Goal: Task Accomplishment & Management: Complete application form

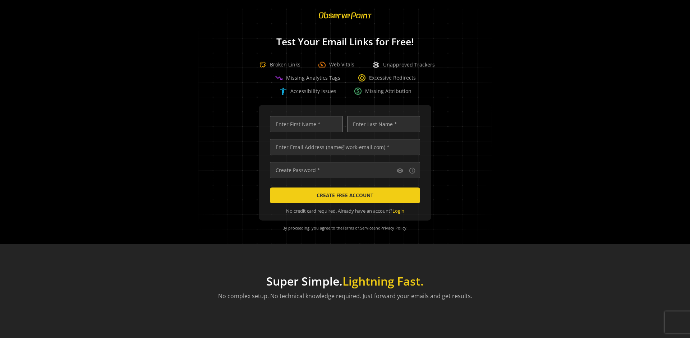
scroll to position [0, 2324]
click at [343, 147] on input "text" at bounding box center [345, 147] width 150 height 16
type input "qatest+01961150-c66e-70cb-b5f0-c15d2ee3146a-77577@observepoint.com"
click at [304, 124] on input "text" at bounding box center [306, 124] width 73 height 16
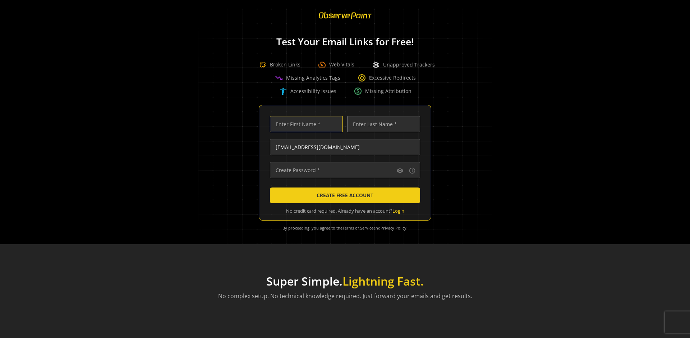
scroll to position [0, 0]
type input "Test"
click at [381, 124] on input "text" at bounding box center [383, 124] width 73 height 16
type input "Test"
click at [343, 170] on input "text" at bounding box center [345, 170] width 150 height 16
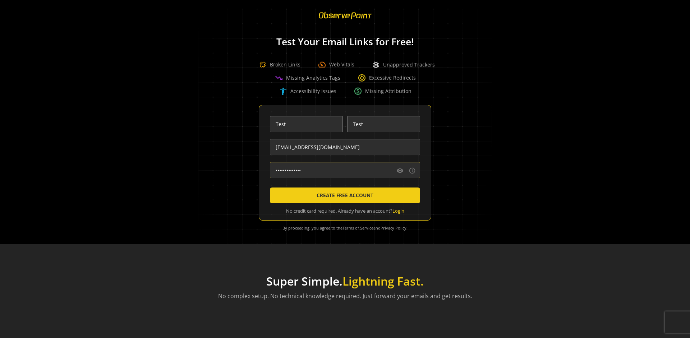
type input "••••••••••••••"
click at [343, 195] on span "CREATE FREE ACCOUNT" at bounding box center [344, 195] width 57 height 13
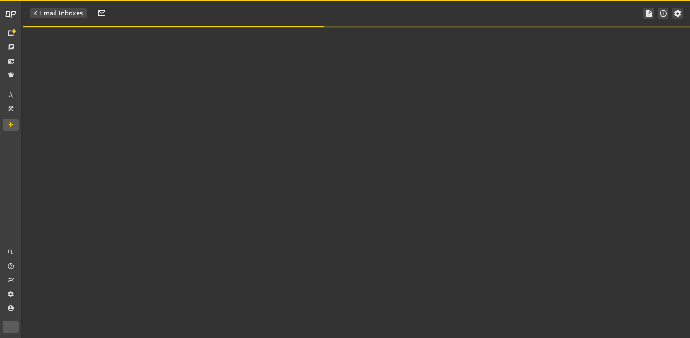
type textarea "Welcome to ObservePoint! This is your default email inbox for testing."
